Goal: Task Accomplishment & Management: Complete application form

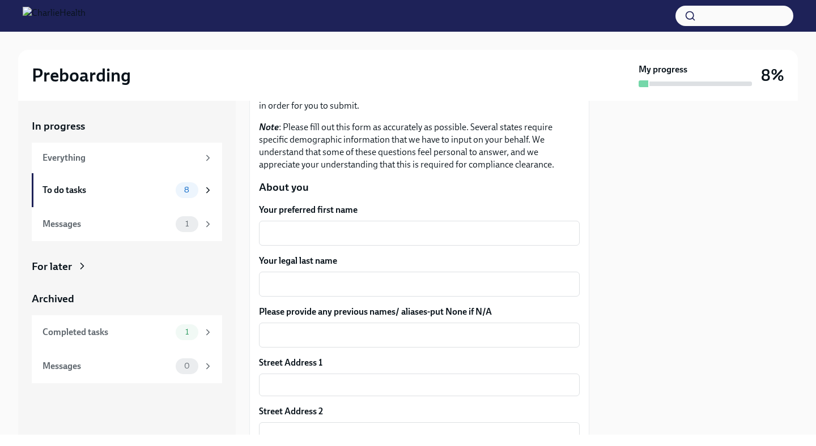
scroll to position [101, 0]
click at [323, 223] on div "x ​" at bounding box center [419, 234] width 321 height 25
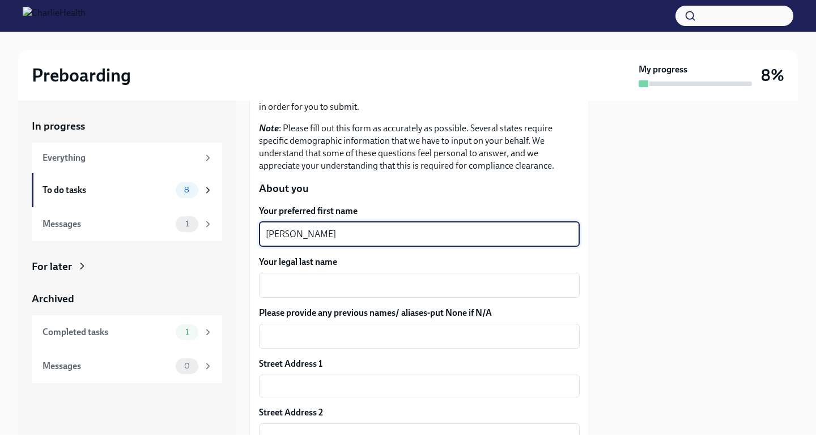
type textarea "[PERSON_NAME]"
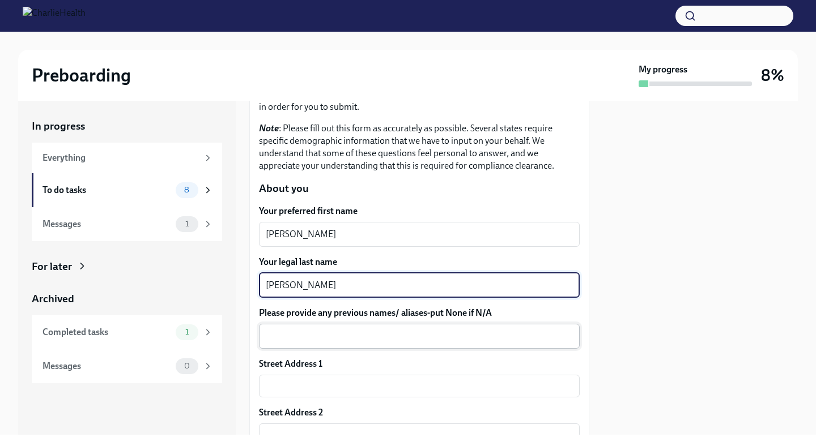
type textarea "[PERSON_NAME]"
click at [366, 338] on textarea "Please provide any previous names/ aliases-put None if N/A" at bounding box center [419, 337] width 307 height 14
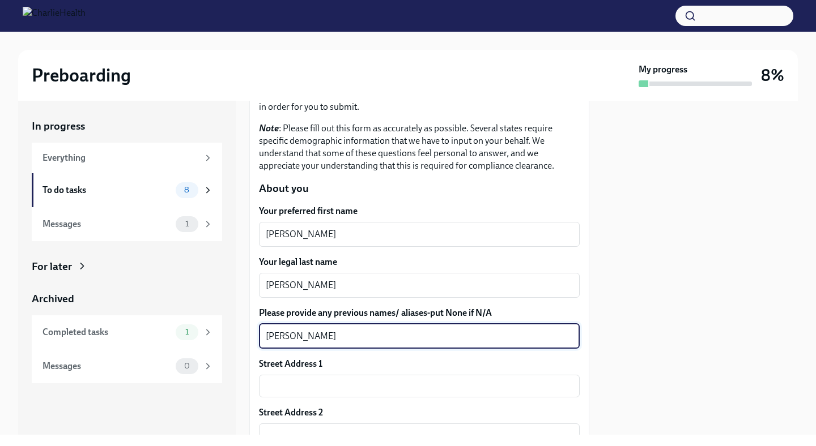
type textarea "[PERSON_NAME]"
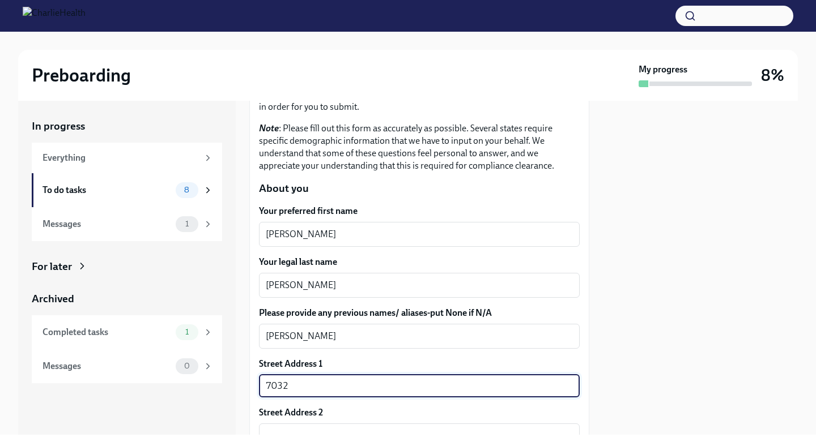
type input "[STREET_ADDRESS][PERSON_NAME]"
type input "37027"
type input "Brentwood"
type input "[US_STATE]"
type input "US"
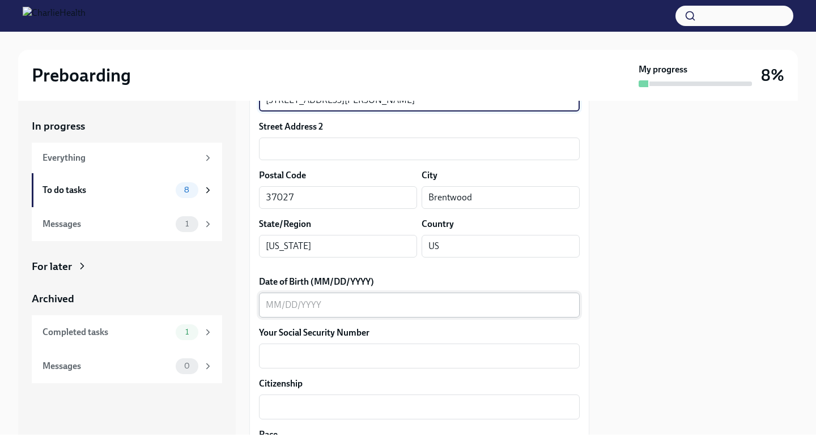
scroll to position [387, 0]
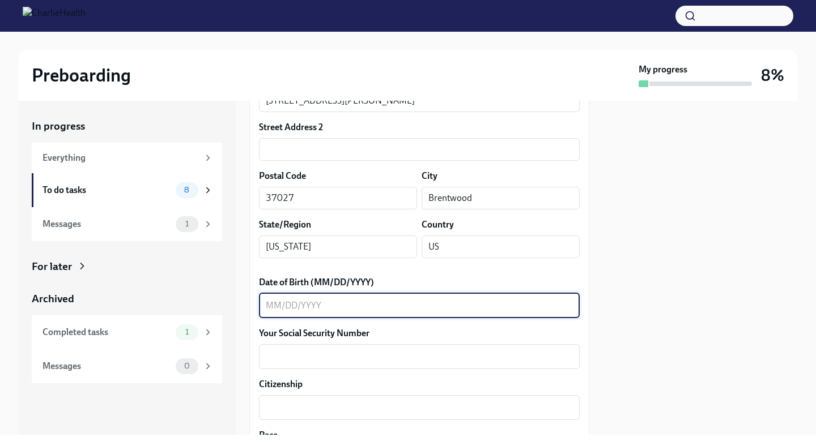
click at [288, 310] on textarea "Date of Birth (MM/DD/YYYY)" at bounding box center [419, 306] width 307 height 14
type textarea "[DATE]"
click at [285, 355] on textarea "Your Social Security Number" at bounding box center [419, 357] width 307 height 14
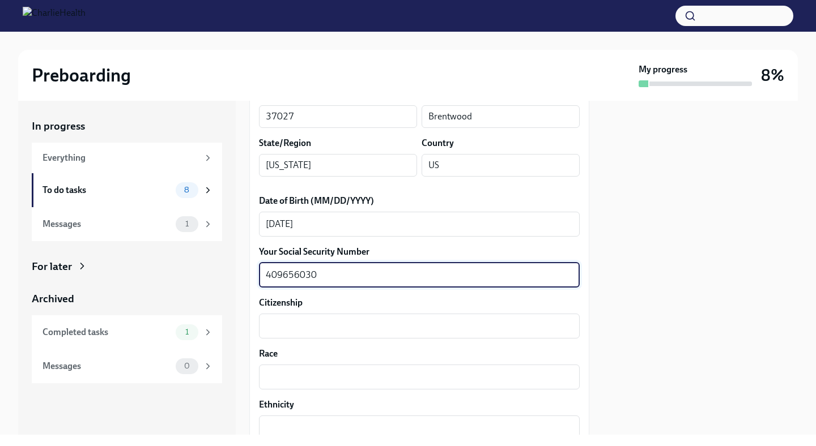
scroll to position [484, 0]
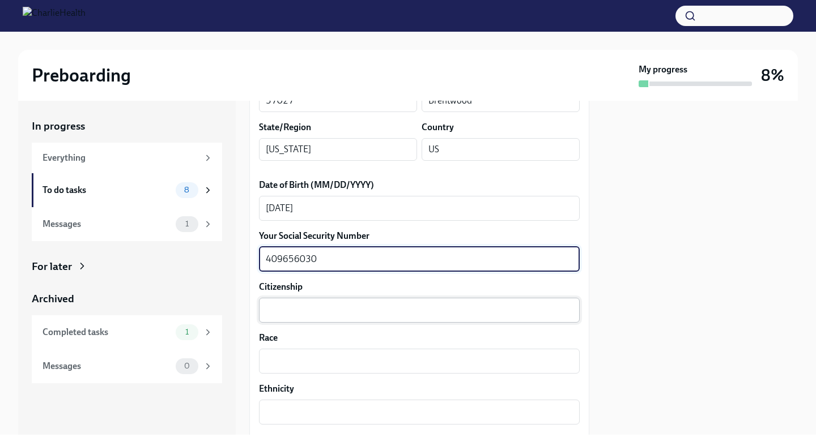
type textarea "409656030"
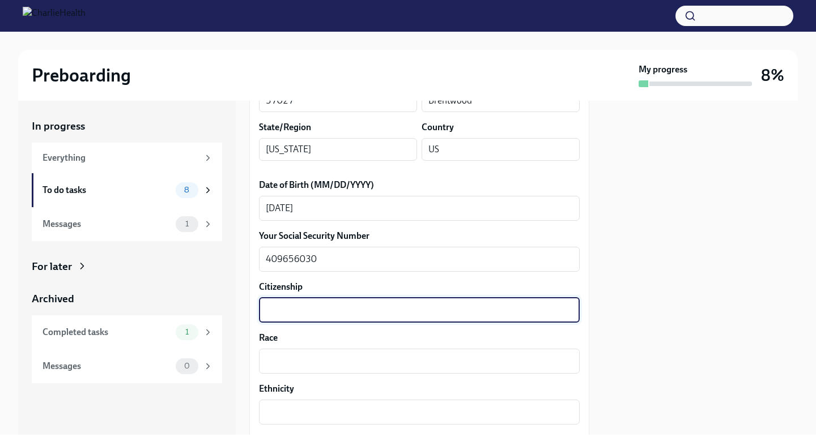
click at [276, 309] on textarea "Citizenship" at bounding box center [419, 311] width 307 height 14
type textarea "US"
click at [277, 355] on textarea "Race" at bounding box center [419, 362] width 307 height 14
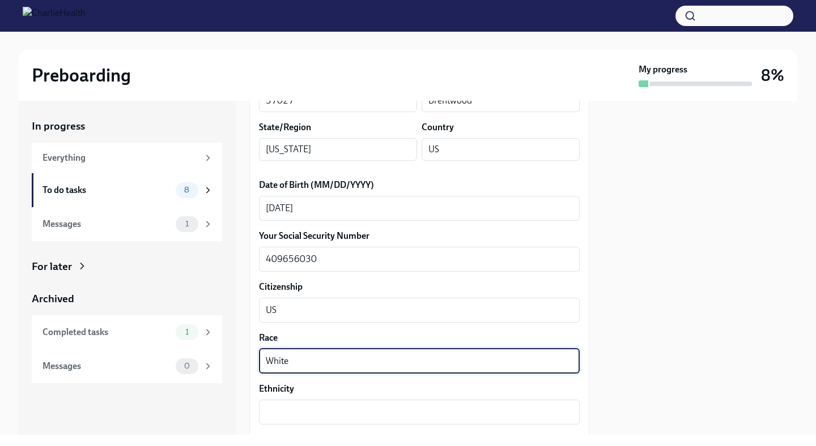
type textarea "White"
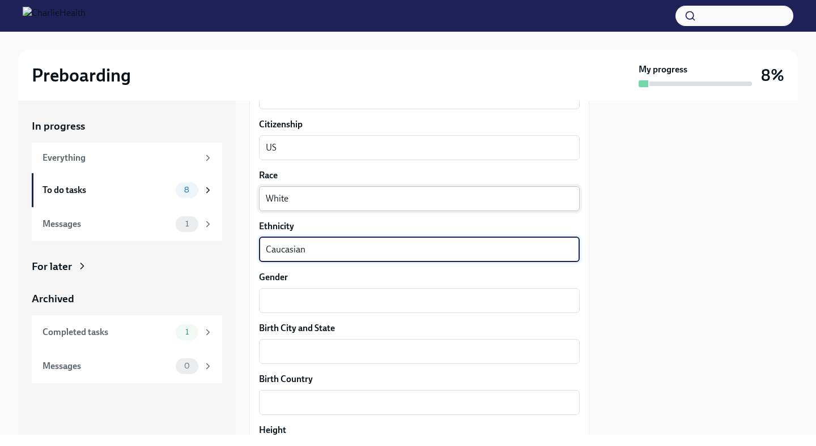
scroll to position [651, 0]
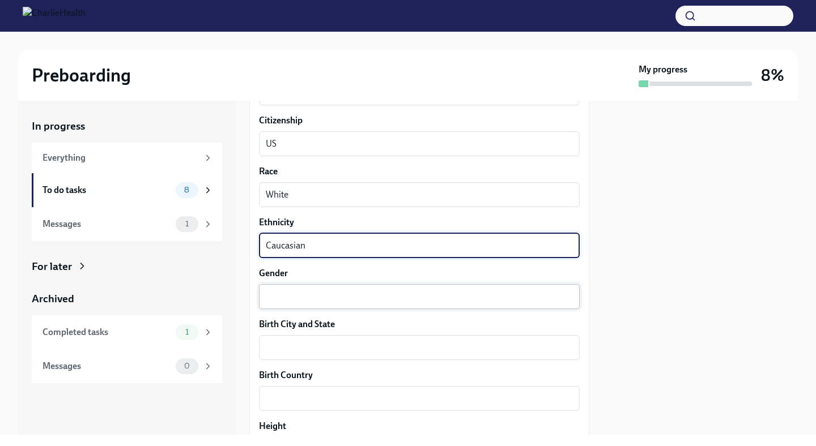
type textarea "Caucasian"
click at [268, 292] on textarea "Gender" at bounding box center [419, 297] width 307 height 14
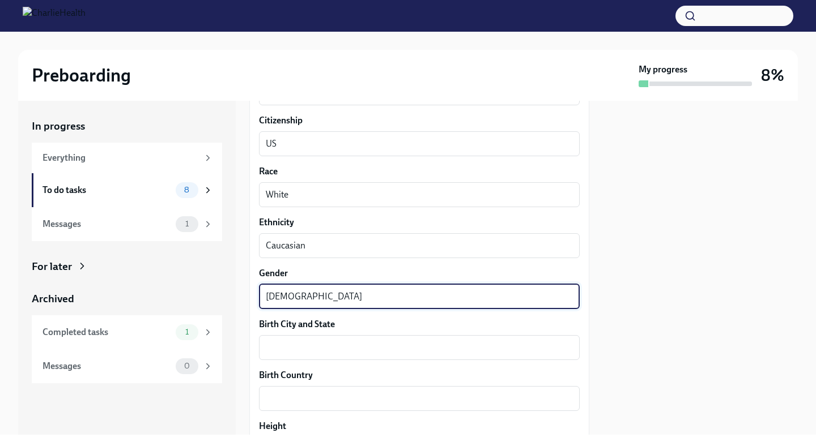
type textarea "[DEMOGRAPHIC_DATA]"
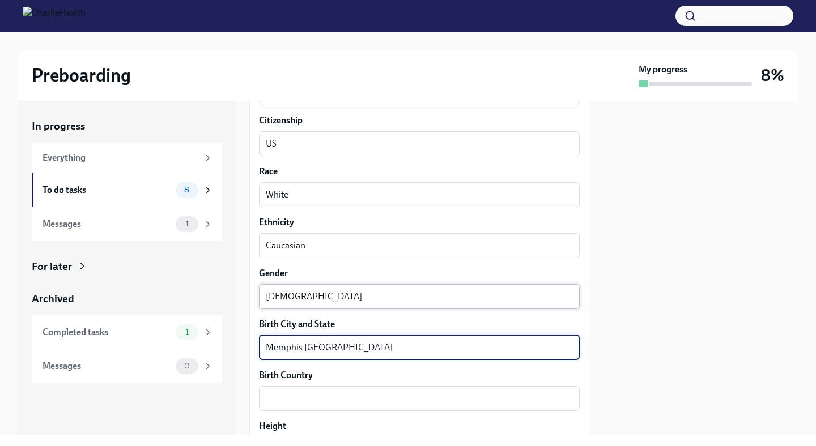
type textarea "Memphis [GEOGRAPHIC_DATA]"
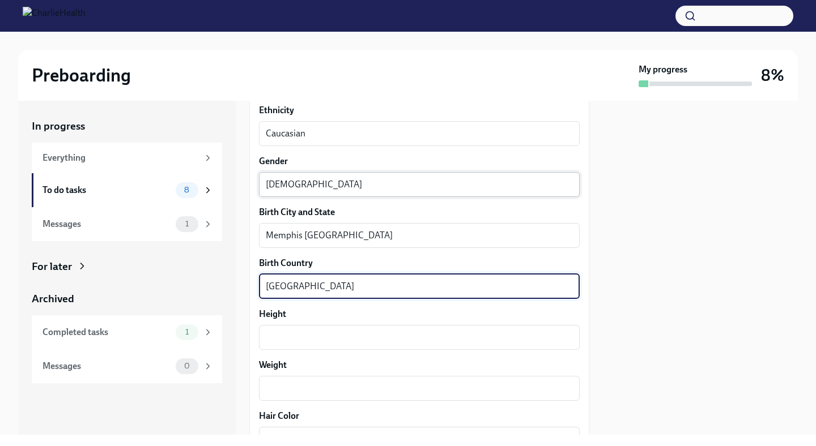
scroll to position [764, 0]
type textarea "[GEOGRAPHIC_DATA]"
click at [278, 335] on textarea "Height" at bounding box center [419, 337] width 307 height 14
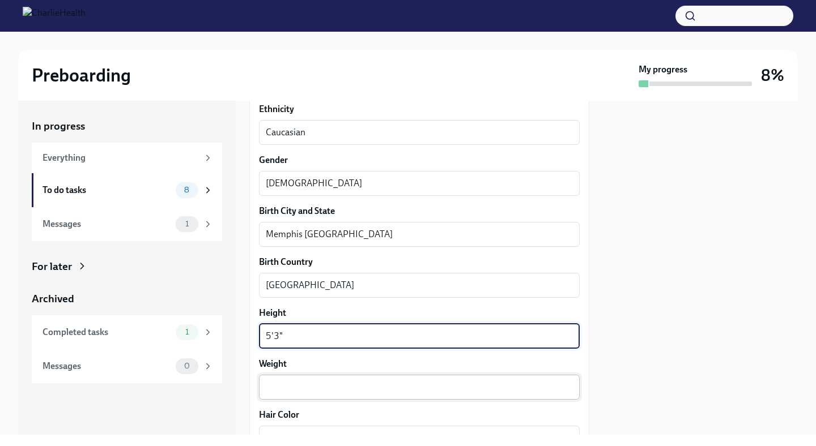
type textarea "5'3""
click at [286, 385] on textarea "Weight" at bounding box center [419, 388] width 307 height 14
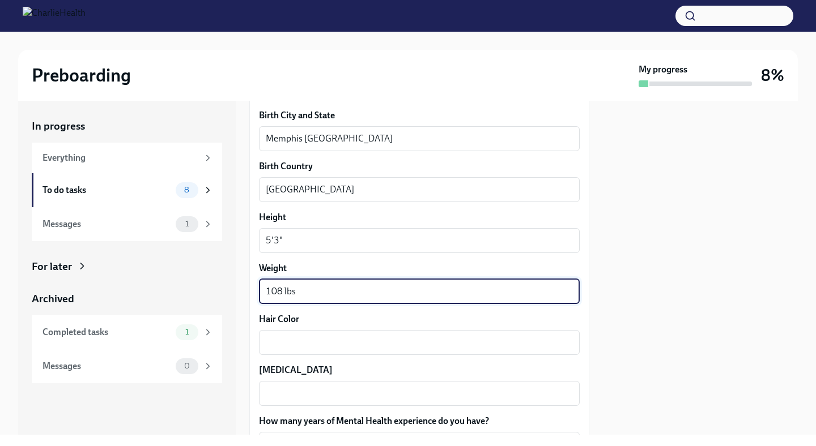
scroll to position [859, 0]
type textarea "108 lbs"
click at [294, 350] on div "x ​" at bounding box center [419, 343] width 321 height 25
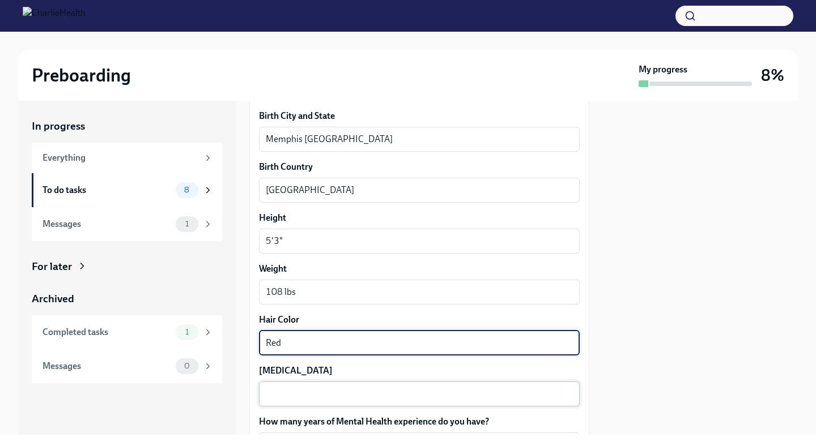
type textarea "Red"
click at [298, 390] on textarea "[MEDICAL_DATA]" at bounding box center [419, 394] width 307 height 14
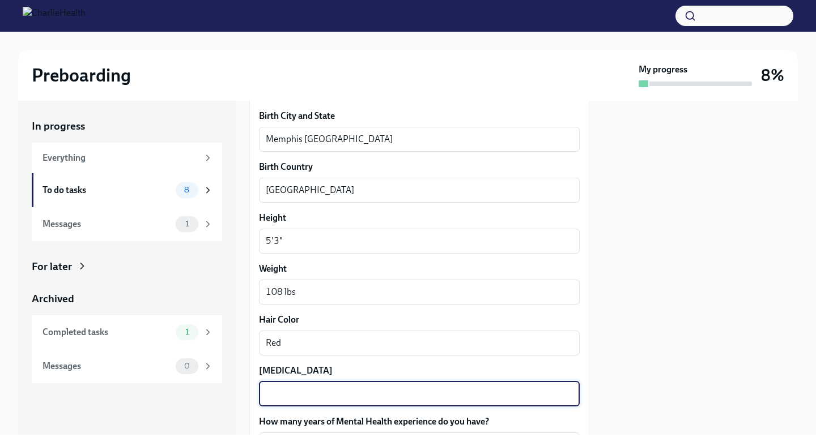
type textarea "G"
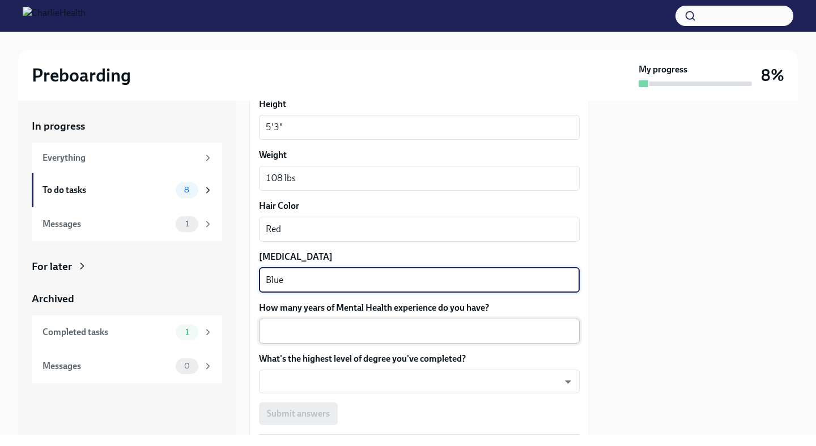
type textarea "Blue"
click at [304, 331] on textarea "How many years of Mental Health experience do you have?" at bounding box center [419, 332] width 307 height 14
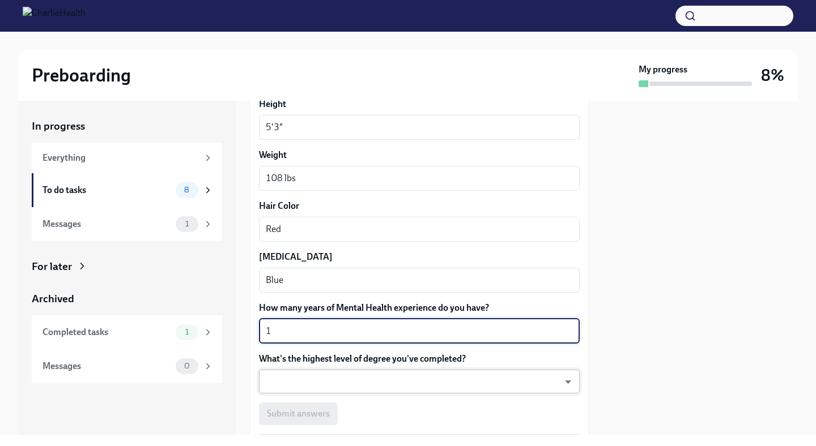
type textarea "1"
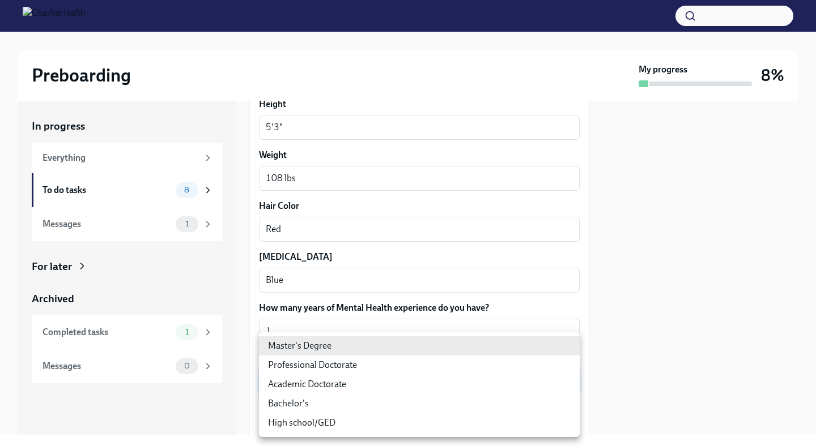
click at [314, 379] on body "Preboarding My progress 8% In progress Everything To do tasks 8 Messages 1 For …" at bounding box center [408, 223] width 816 height 446
click at [313, 343] on li "Master's Degree" at bounding box center [419, 345] width 321 height 19
type input "2vBr-ghkD"
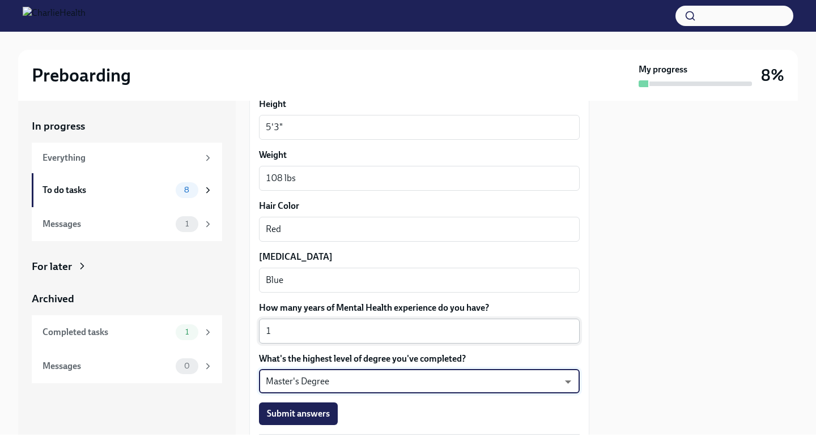
click at [275, 338] on textarea "1" at bounding box center [419, 332] width 307 height 14
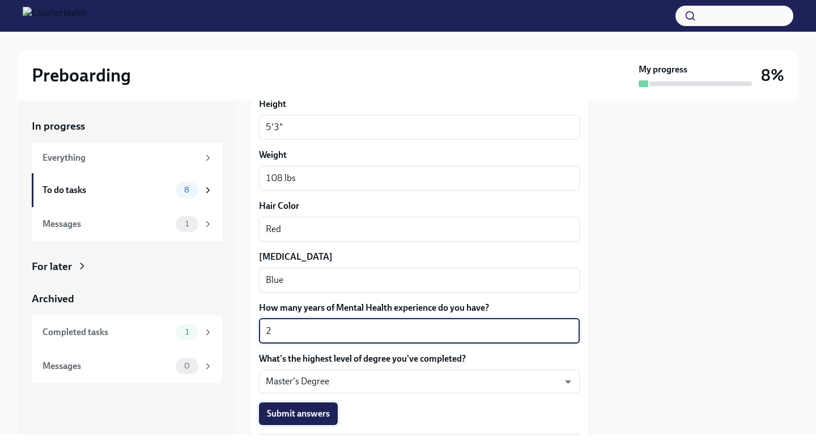
type textarea "2"
click at [285, 420] on button "Submit answers" at bounding box center [298, 414] width 79 height 23
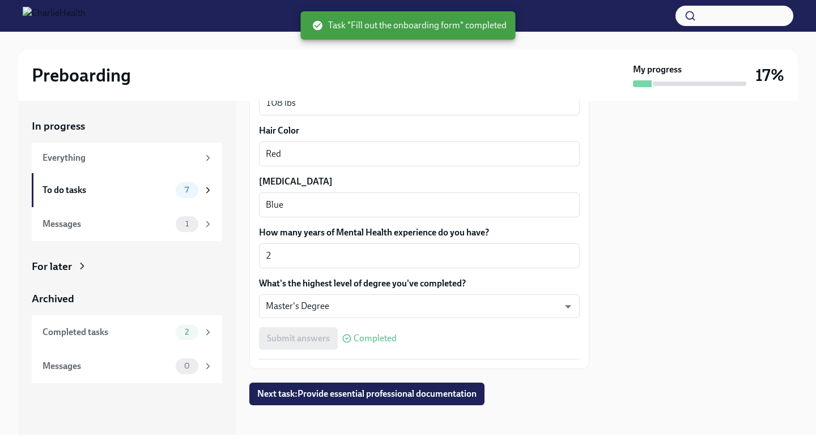
scroll to position [1055, 0]
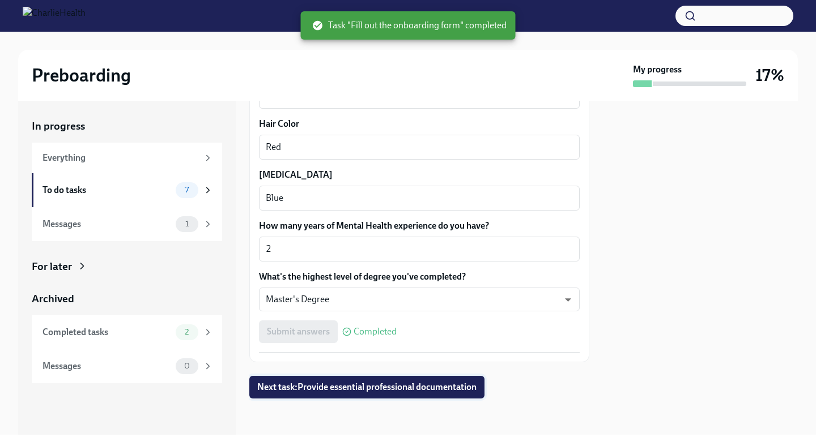
click at [397, 385] on span "Next task : Provide essential professional documentation" at bounding box center [366, 387] width 219 height 11
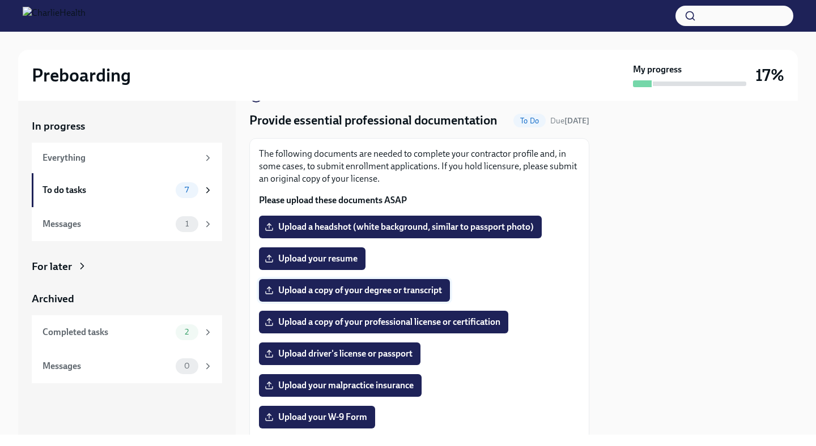
scroll to position [29, 0]
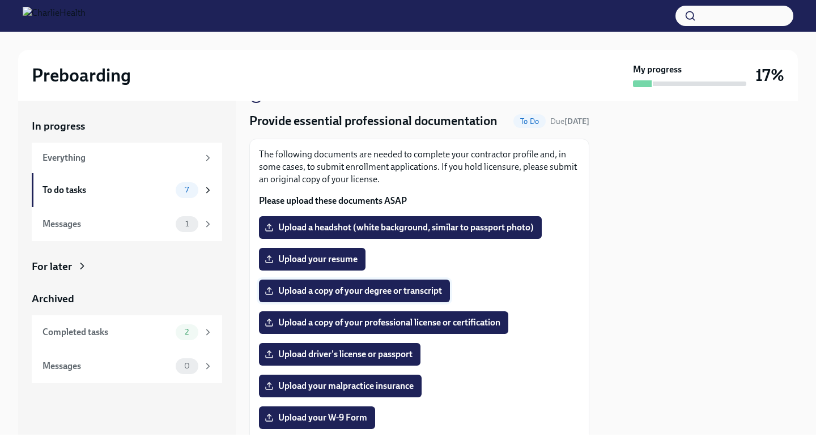
click at [378, 293] on span "Upload a copy of your degree or transcript" at bounding box center [354, 290] width 175 height 11
click at [0, 0] on input "Upload a copy of your degree or transcript" at bounding box center [0, 0] width 0 height 0
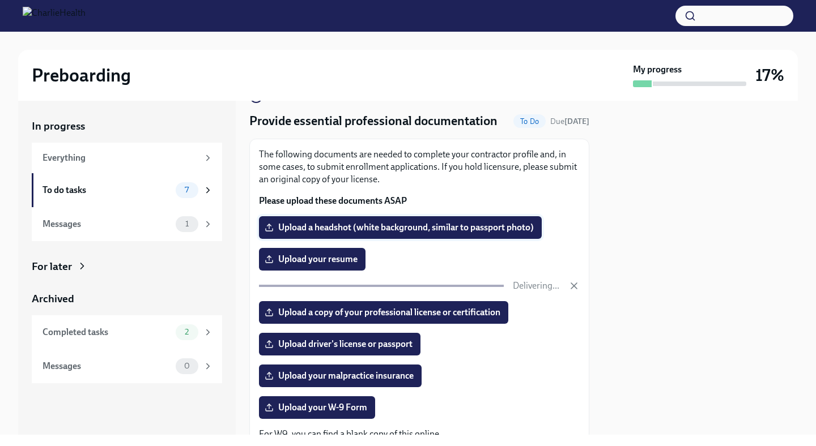
click at [398, 228] on span "Upload a headshot (white background, similar to passport photo)" at bounding box center [400, 227] width 267 height 11
click at [0, 0] on input "Upload a headshot (white background, similar to passport photo)" at bounding box center [0, 0] width 0 height 0
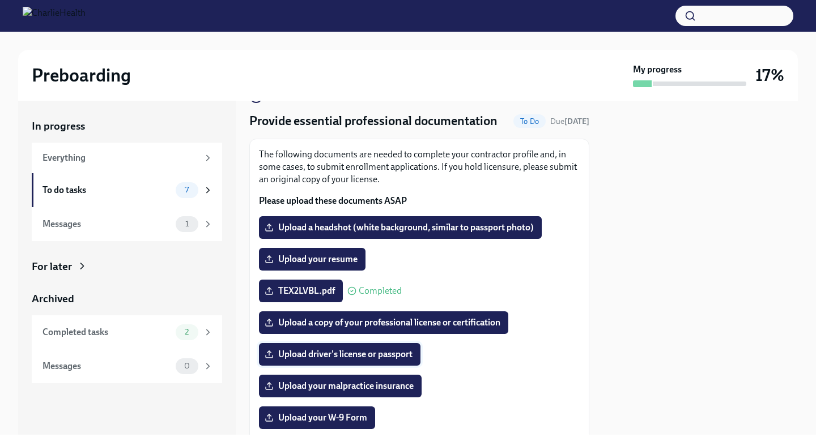
click at [392, 358] on span "Upload driver's license or passport" at bounding box center [340, 354] width 146 height 11
click at [0, 0] on input "Upload driver's license or passport" at bounding box center [0, 0] width 0 height 0
click at [392, 383] on span "Upload your malpractice insurance" at bounding box center [340, 386] width 147 height 11
click at [0, 0] on input "Upload your malpractice insurance" at bounding box center [0, 0] width 0 height 0
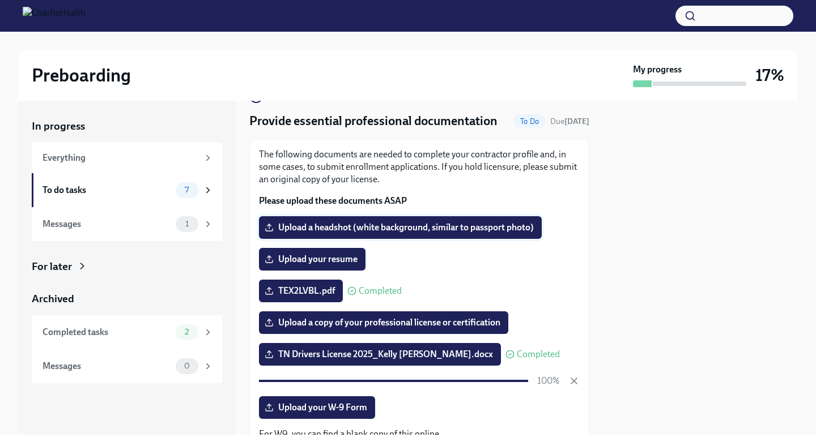
click at [396, 221] on label "Upload a headshot (white background, similar to passport photo)" at bounding box center [400, 227] width 283 height 23
click at [0, 0] on input "Upload a headshot (white background, similar to passport photo)" at bounding box center [0, 0] width 0 height 0
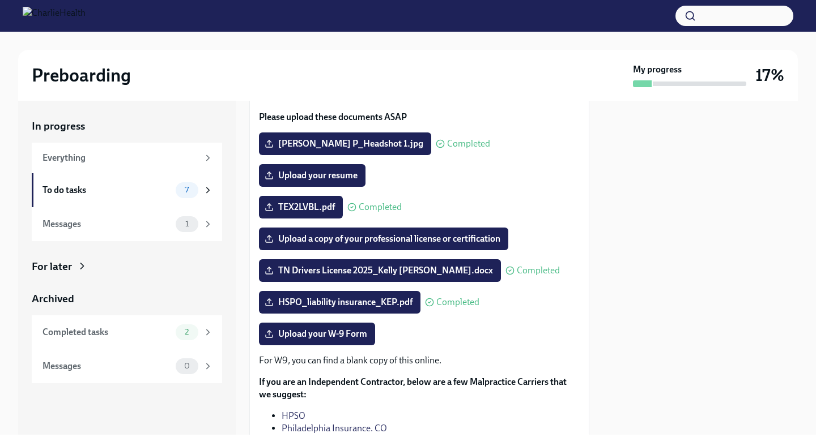
scroll to position [161, 0]
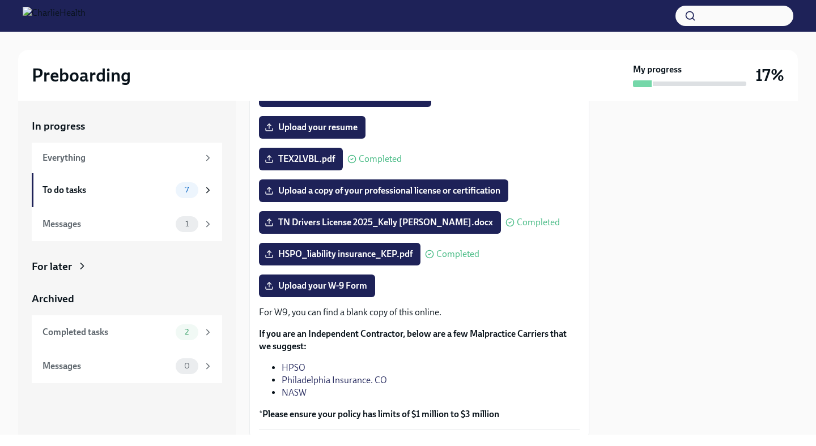
click at [386, 308] on p "For W9, you can find a blank copy of this online." at bounding box center [419, 312] width 321 height 12
click at [310, 281] on span "Upload your W-9 Form" at bounding box center [317, 285] width 100 height 11
click at [0, 0] on input "Upload your W-9 Form" at bounding box center [0, 0] width 0 height 0
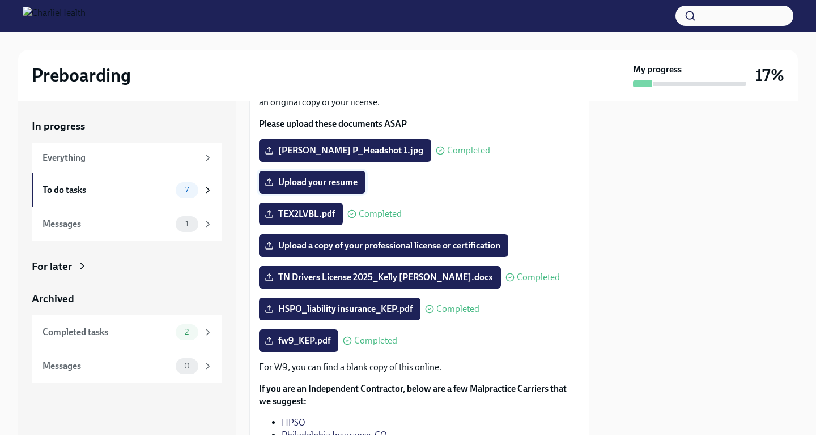
scroll to position [106, 0]
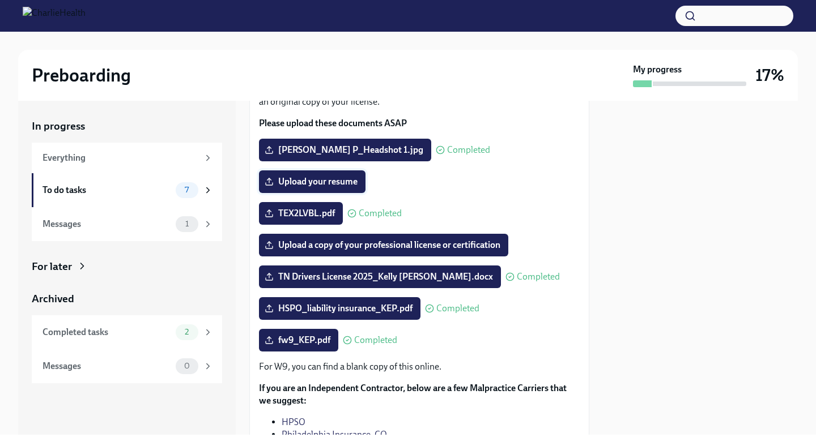
click at [317, 181] on span "Upload your resume" at bounding box center [312, 181] width 91 height 11
click at [0, 0] on input "Upload your resume" at bounding box center [0, 0] width 0 height 0
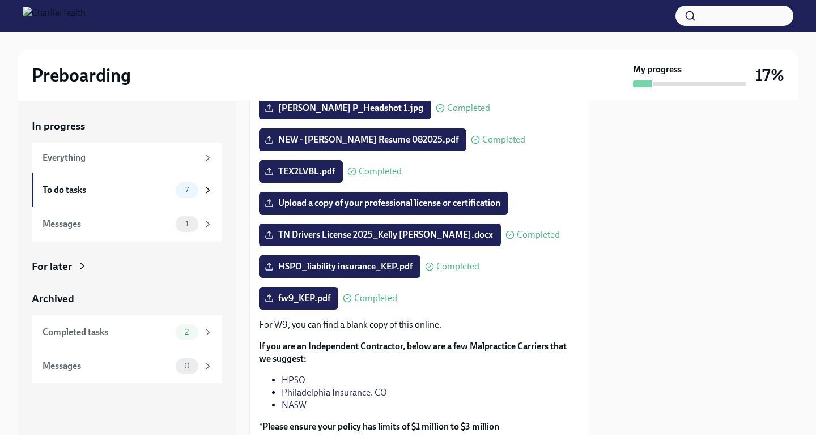
scroll to position [238, 0]
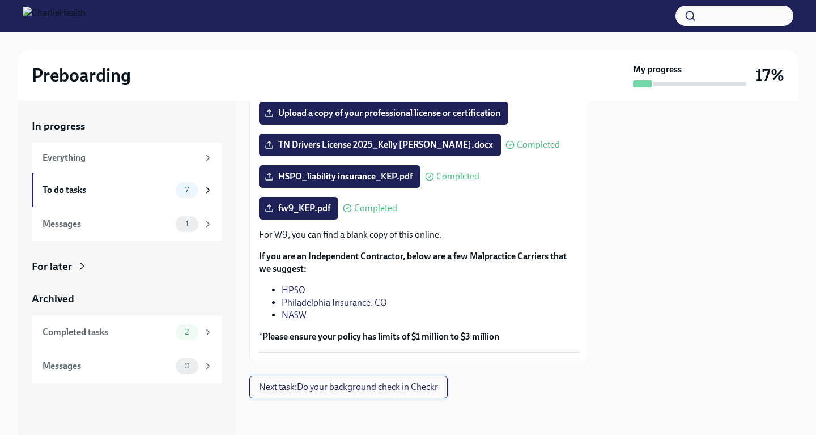
click at [420, 387] on span "Next task : Do your background check in Checkr" at bounding box center [348, 387] width 179 height 11
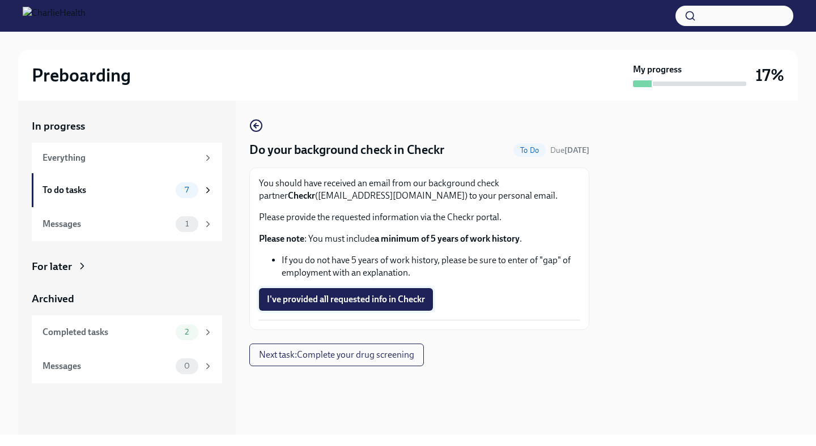
click at [374, 303] on span "I've provided all requested info in Checkr" at bounding box center [346, 299] width 158 height 11
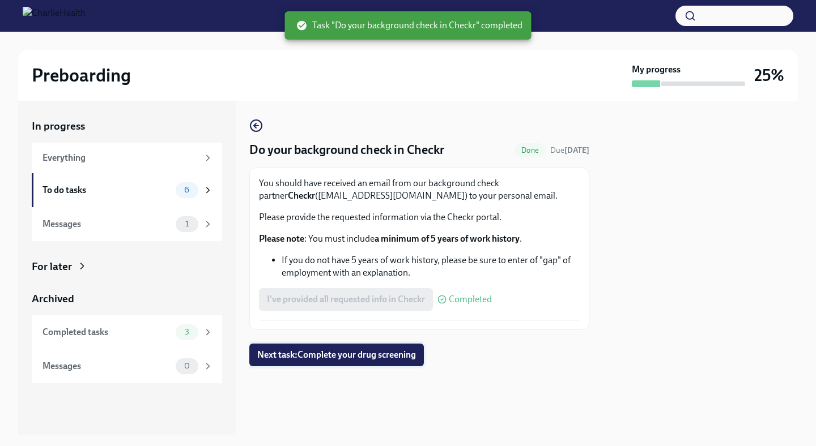
click at [382, 352] on span "Next task : Complete your drug screening" at bounding box center [336, 354] width 159 height 11
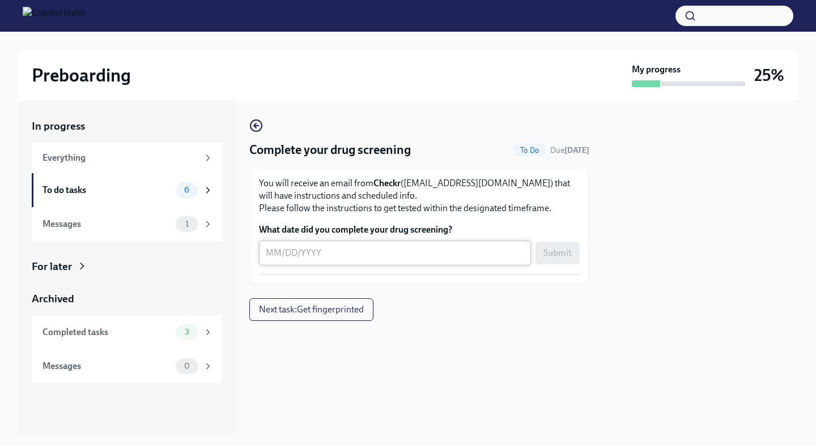
click at [270, 257] on textarea "What date did you complete your drug screening?" at bounding box center [395, 253] width 258 height 14
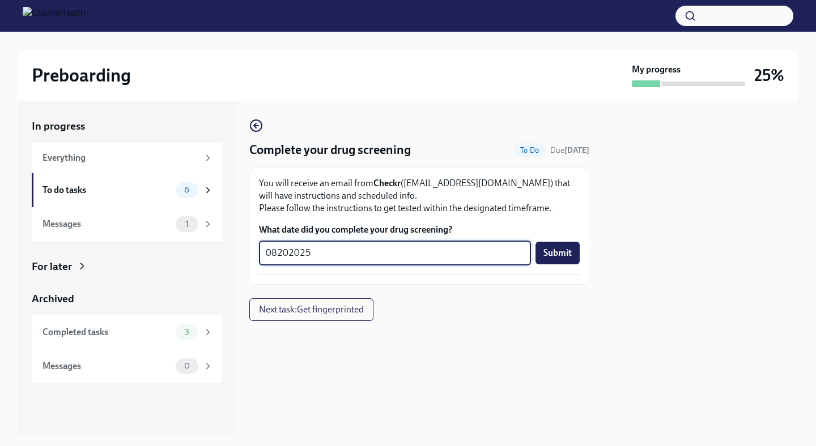
type textarea "08202025"
